Goal: Transaction & Acquisition: Book appointment/travel/reservation

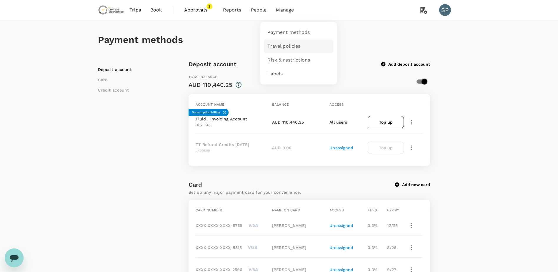
click at [280, 44] on span "Travel policies" at bounding box center [284, 46] width 33 height 7
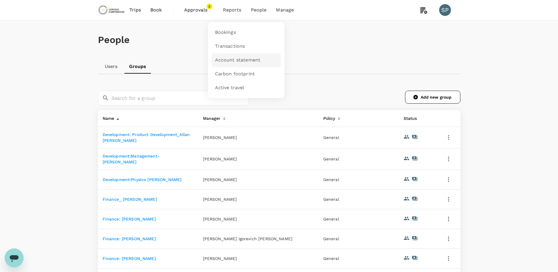
click at [235, 57] on span "Account statement" at bounding box center [238, 60] width 46 height 7
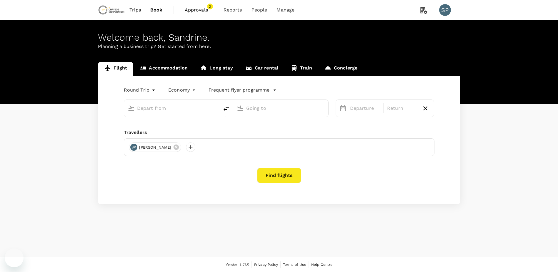
type input "[GEOGRAPHIC_DATA], [GEOGRAPHIC_DATA] (any)"
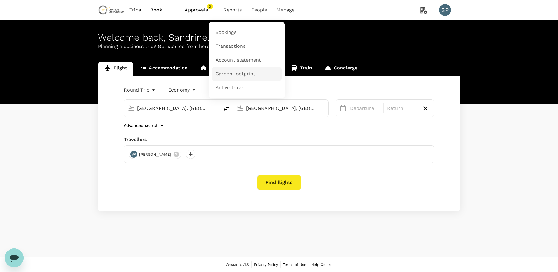
click at [234, 72] on span "Carbon footprint" at bounding box center [236, 74] width 40 height 7
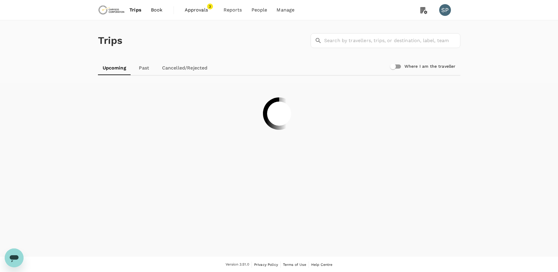
click at [400, 67] on input "Where I am the traveller" at bounding box center [393, 66] width 34 height 11
click at [394, 67] on input "Where I am the traveller" at bounding box center [399, 66] width 34 height 11
checkbox input "false"
click at [145, 72] on link "Past" at bounding box center [144, 68] width 26 height 14
click at [178, 68] on link "Cancelled/Rejected" at bounding box center [184, 68] width 55 height 14
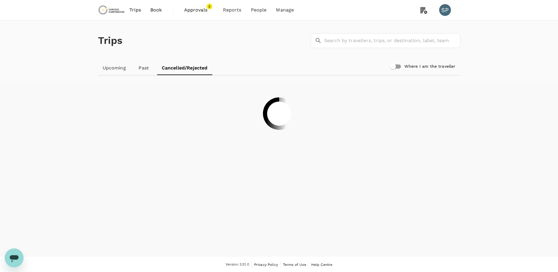
click at [114, 69] on link "Upcoming" at bounding box center [114, 68] width 33 height 14
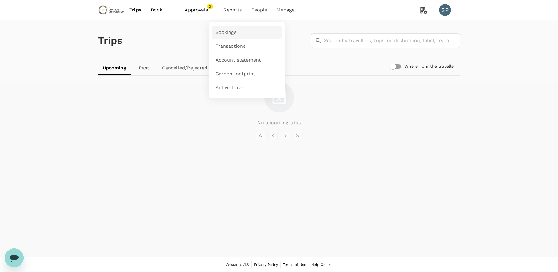
click at [226, 33] on span "Bookings" at bounding box center [226, 32] width 21 height 7
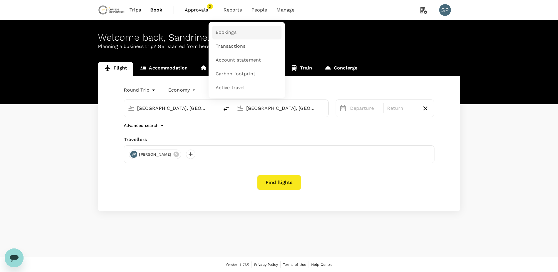
click at [228, 30] on span "Bookings" at bounding box center [226, 32] width 21 height 7
click at [231, 30] on span "Bookings" at bounding box center [226, 32] width 21 height 7
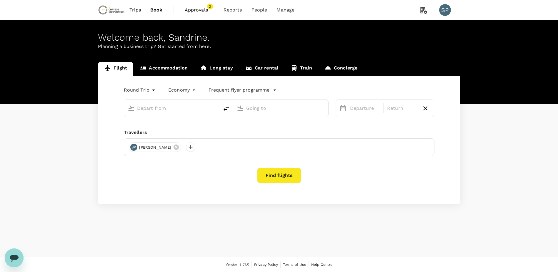
type input "[GEOGRAPHIC_DATA], [GEOGRAPHIC_DATA] (any)"
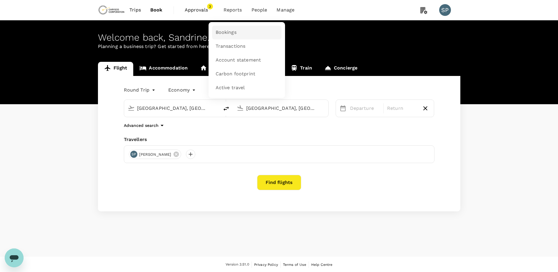
click at [237, 31] on link "Bookings" at bounding box center [246, 33] width 69 height 14
click at [239, 13] on span "Reports" at bounding box center [233, 9] width 19 height 7
click at [233, 30] on span "Bookings" at bounding box center [226, 32] width 21 height 7
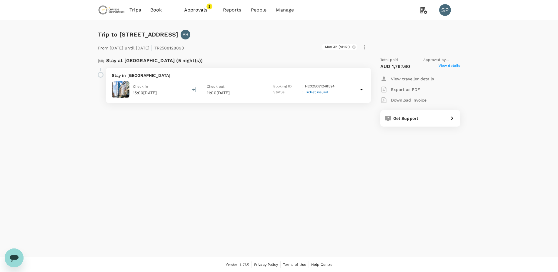
click at [151, 74] on p "Stay in [GEOGRAPHIC_DATA]" at bounding box center [238, 75] width 253 height 6
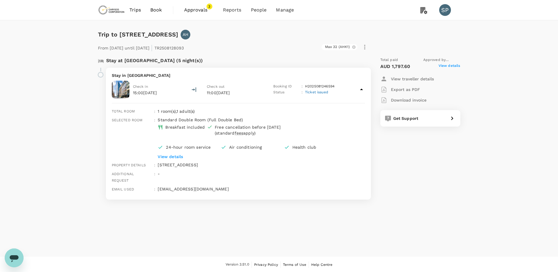
click at [354, 237] on div "Trip to [STREET_ADDRESS] AH From [DATE] until [DATE] | TR2508128093 Max 32 (AHK…" at bounding box center [279, 138] width 558 height 236
